Goal: Navigation & Orientation: Find specific page/section

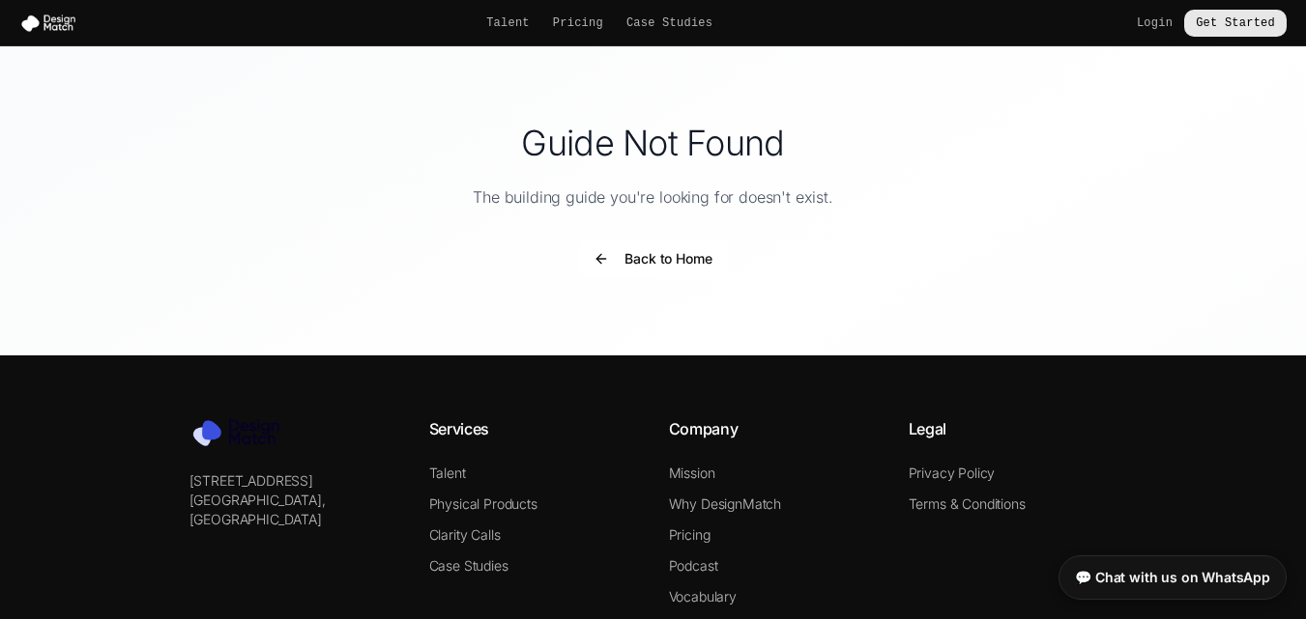
click at [1216, 18] on link "Get Started" at bounding box center [1235, 23] width 102 height 27
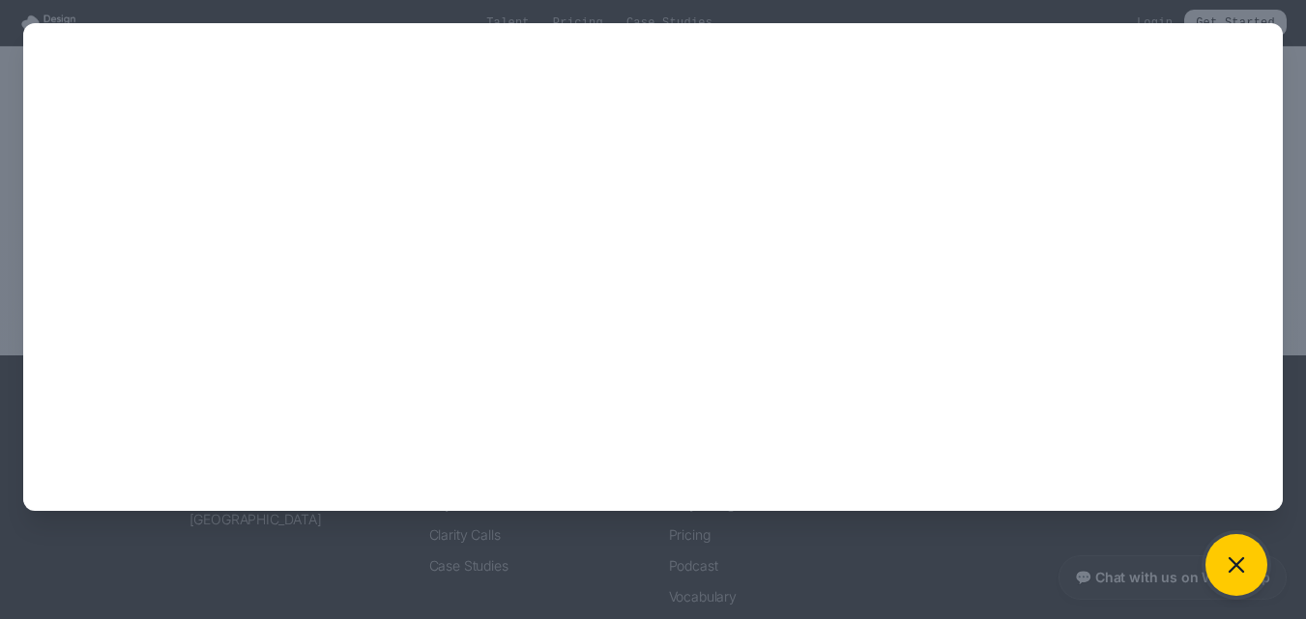
click at [1232, 551] on button at bounding box center [1236, 565] width 62 height 62
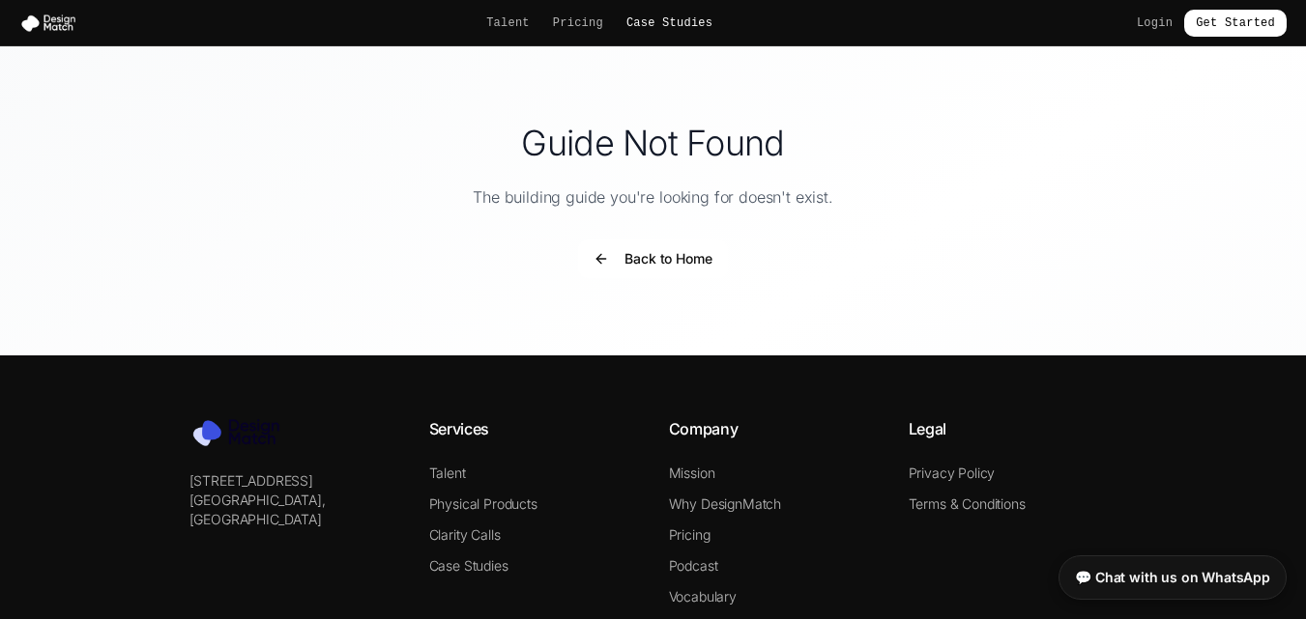
click at [653, 20] on link "Case Studies" at bounding box center [669, 22] width 86 height 15
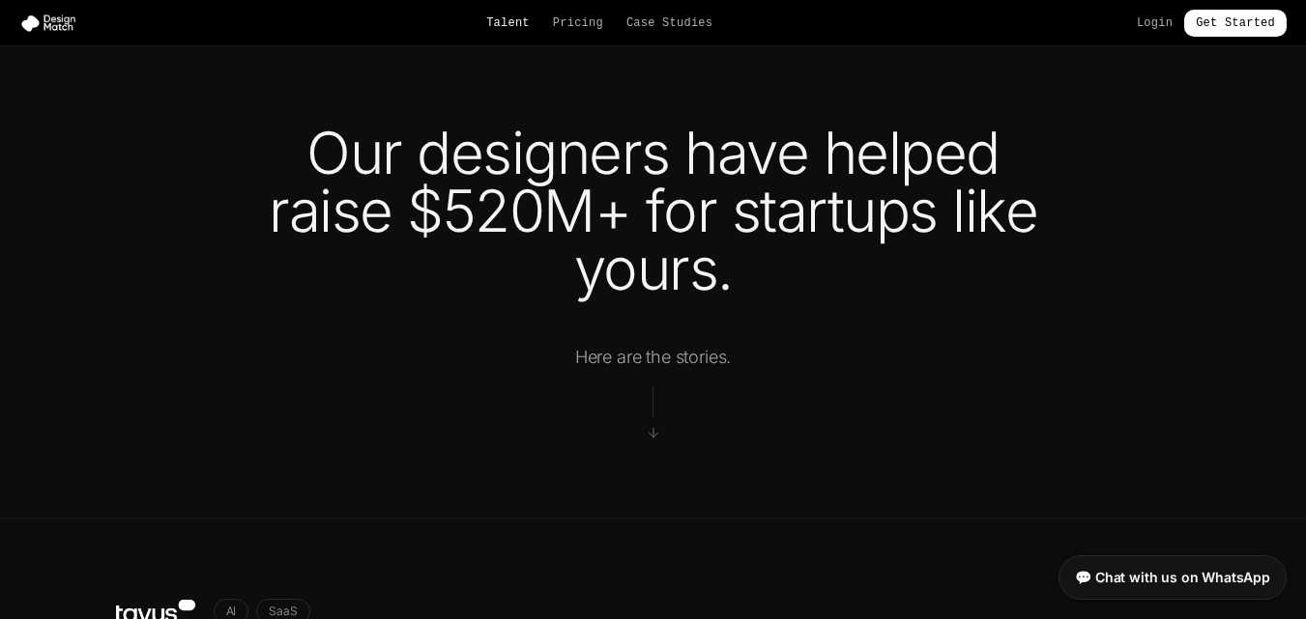
click at [525, 17] on link "Talent" at bounding box center [507, 22] width 43 height 15
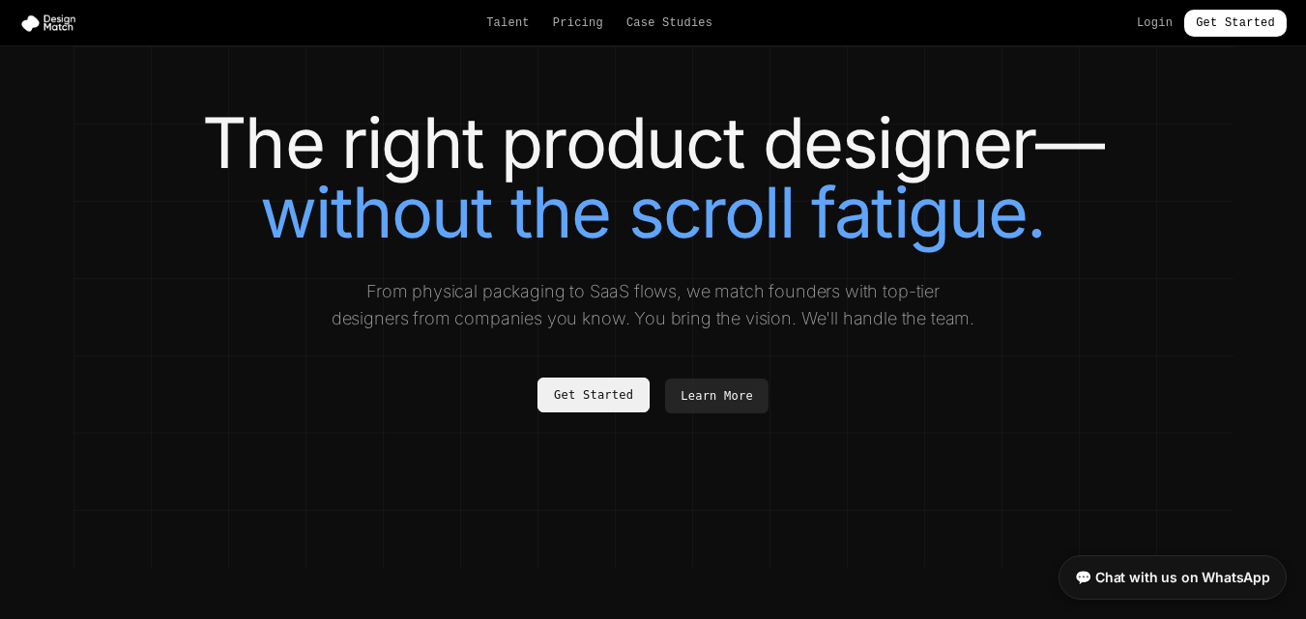
click at [633, 403] on link "Get Started" at bounding box center [593, 395] width 112 height 35
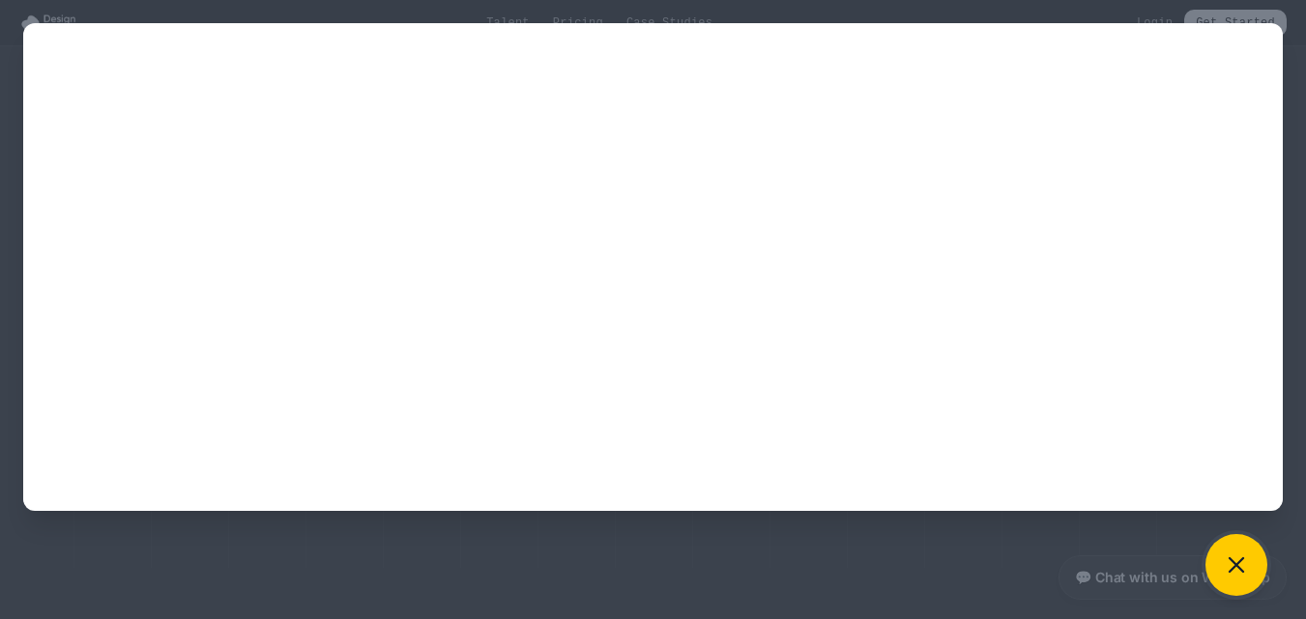
click at [1238, 561] on icon at bounding box center [1236, 565] width 27 height 27
